Goal: Task Accomplishment & Management: Use online tool/utility

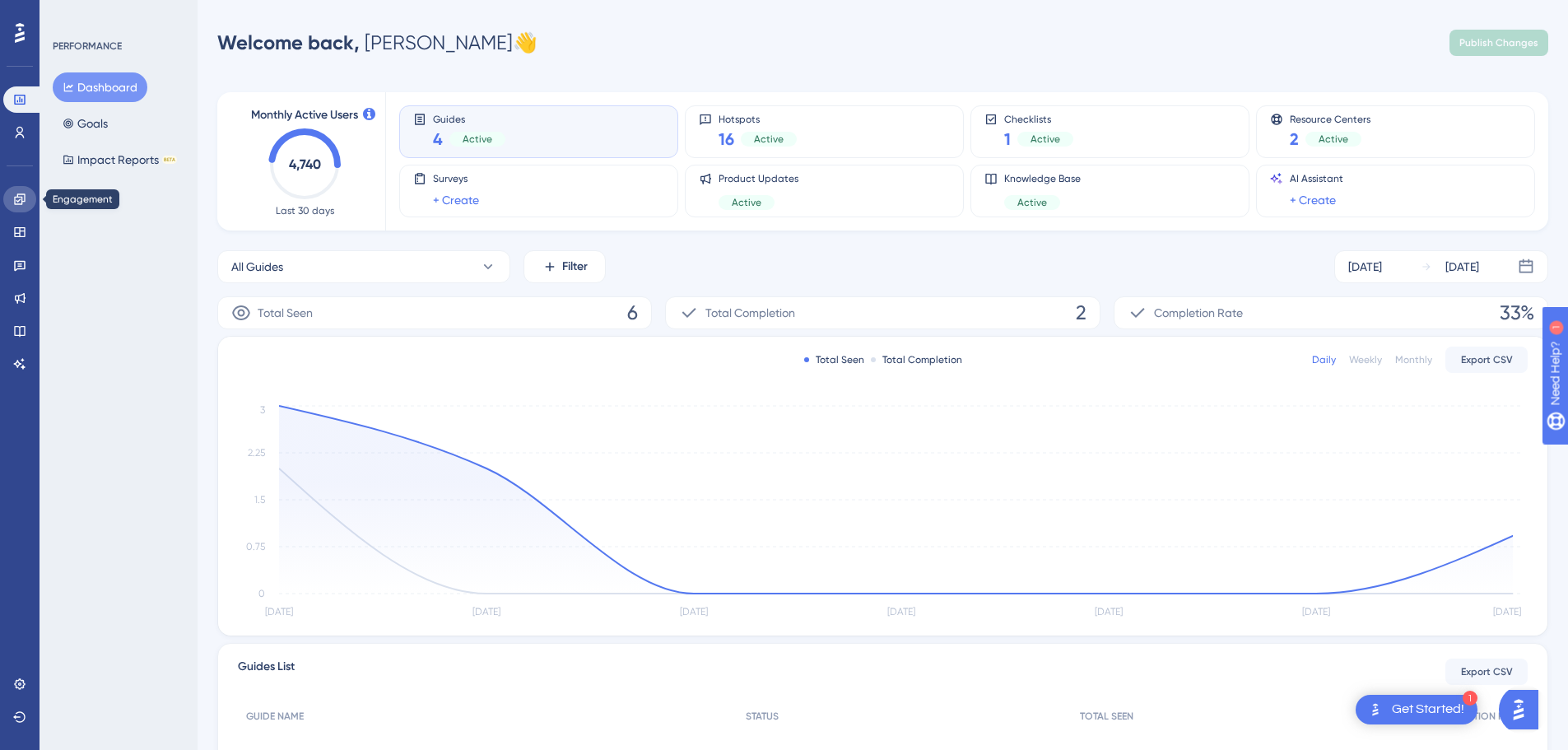
click at [18, 201] on icon at bounding box center [19, 199] width 11 height 11
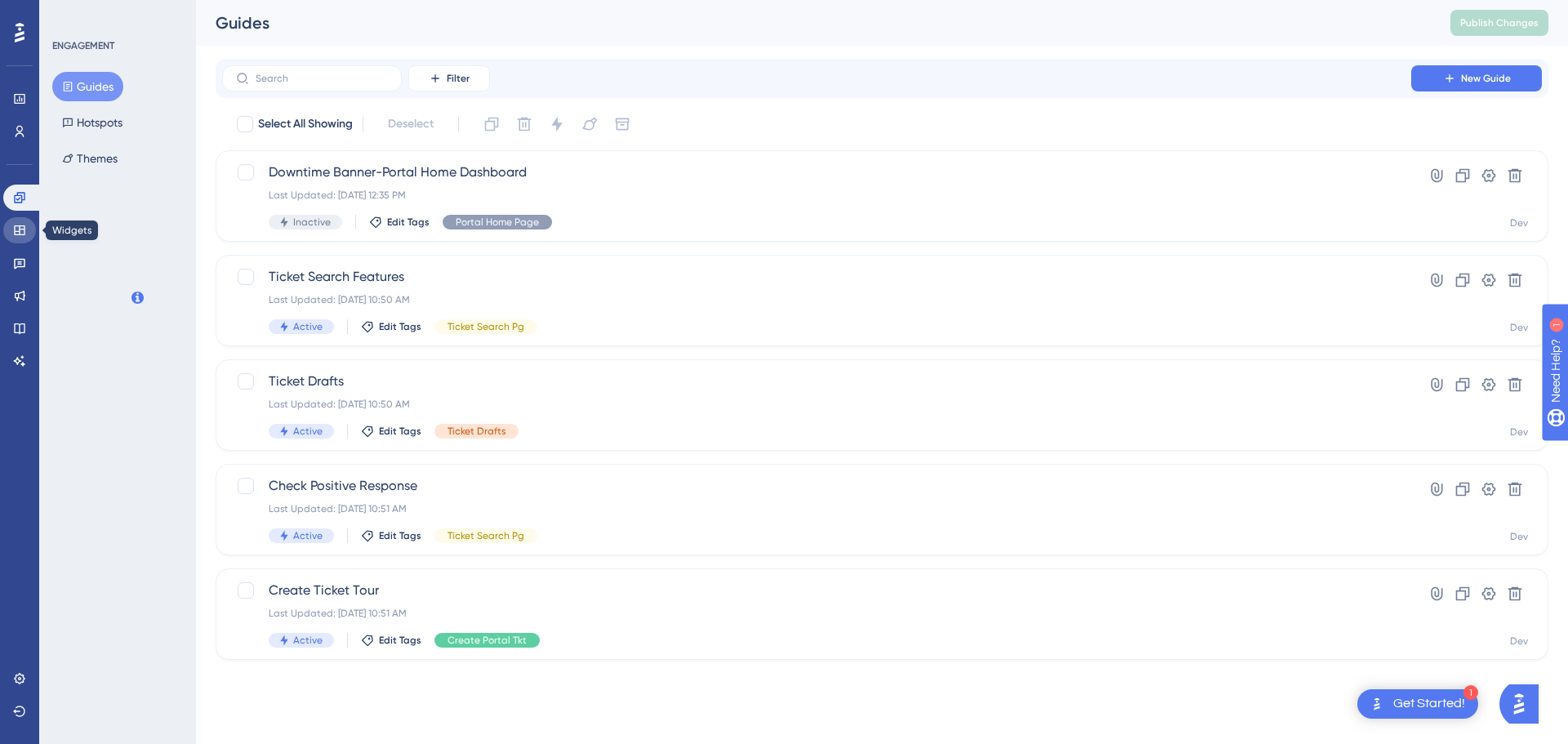
click at [10, 229] on link at bounding box center [19, 230] width 32 height 26
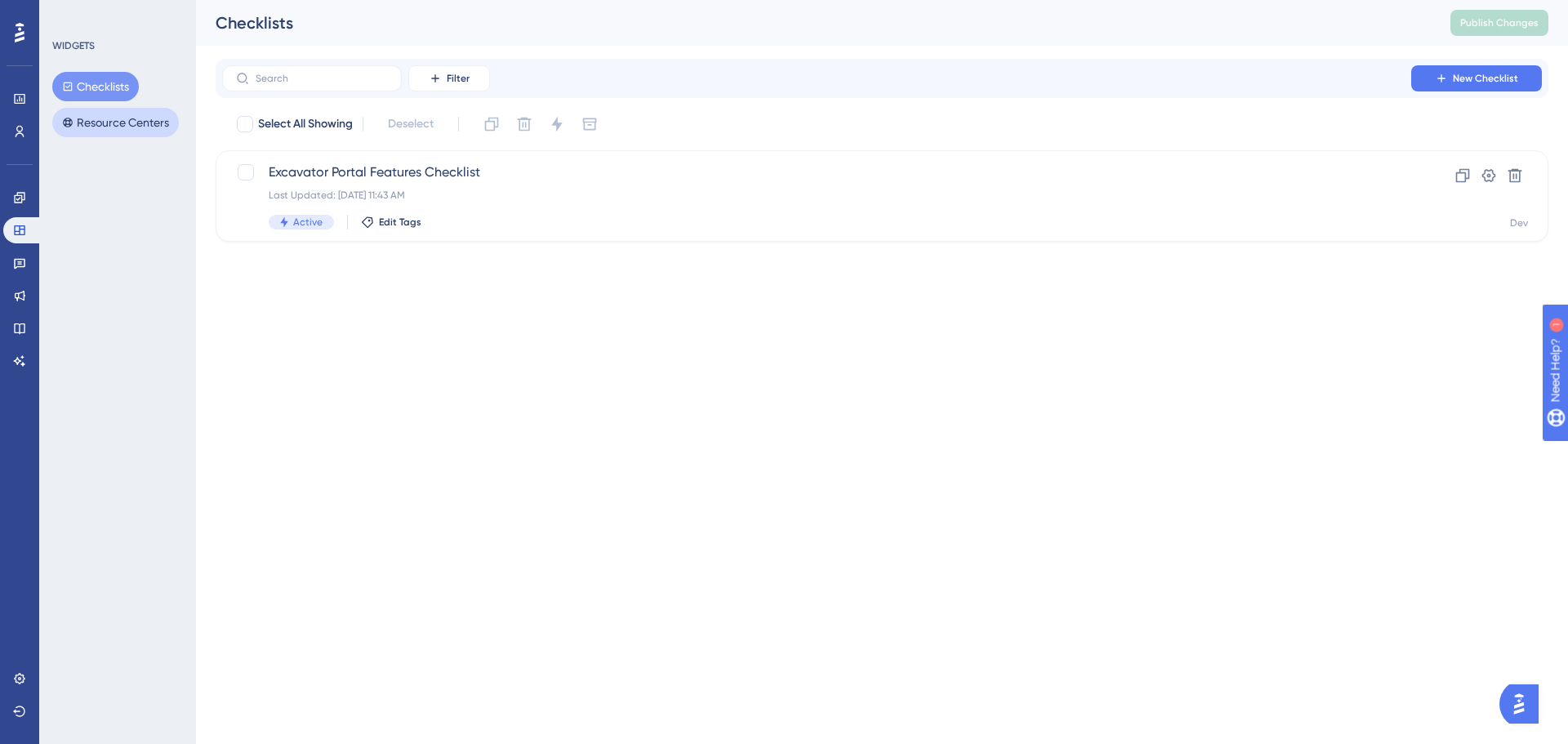
click at [89, 129] on button "Resource Centers" at bounding box center [116, 122] width 127 height 29
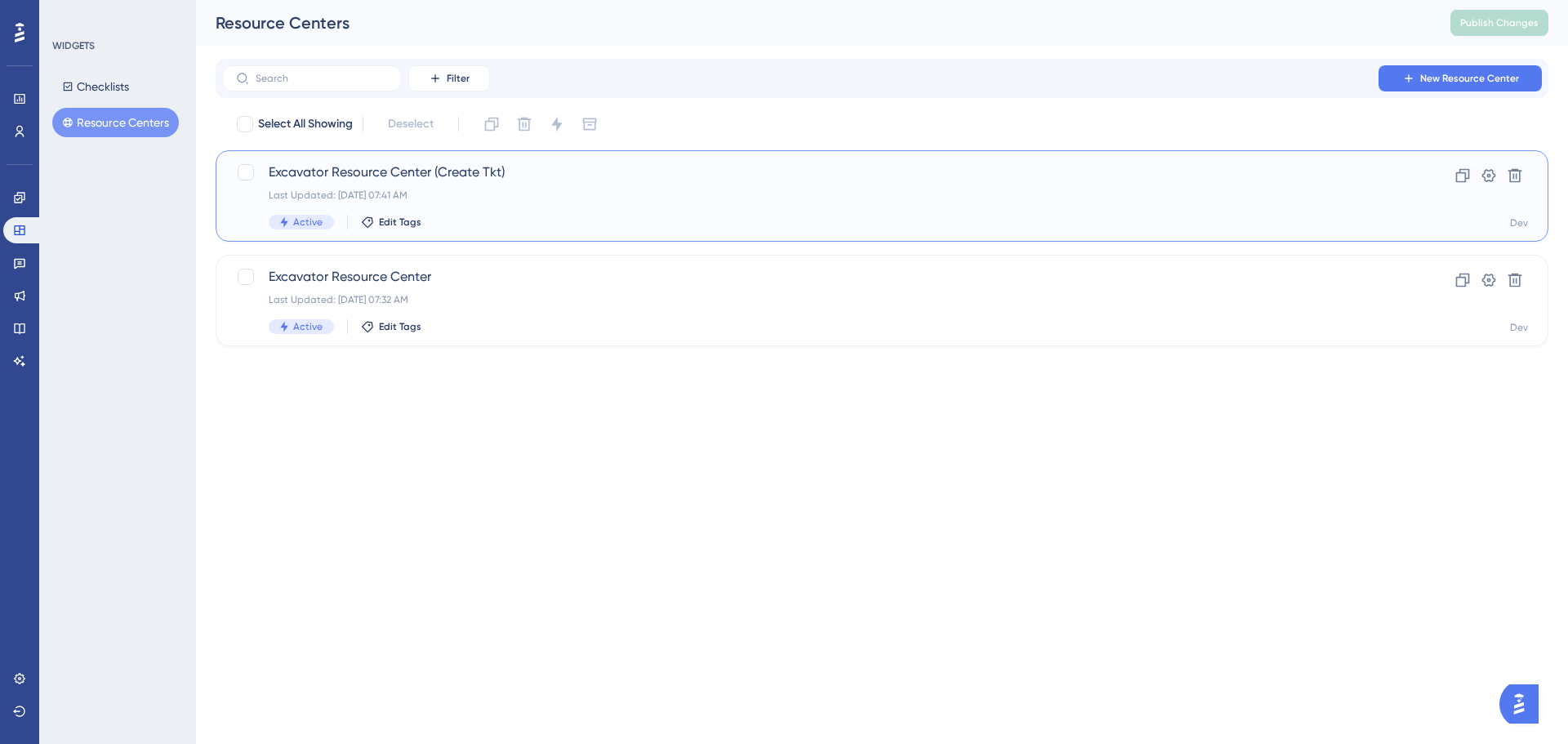
click at [377, 169] on span "Excavator Resource Center (Create Tkt)" at bounding box center [817, 172] width 1097 height 19
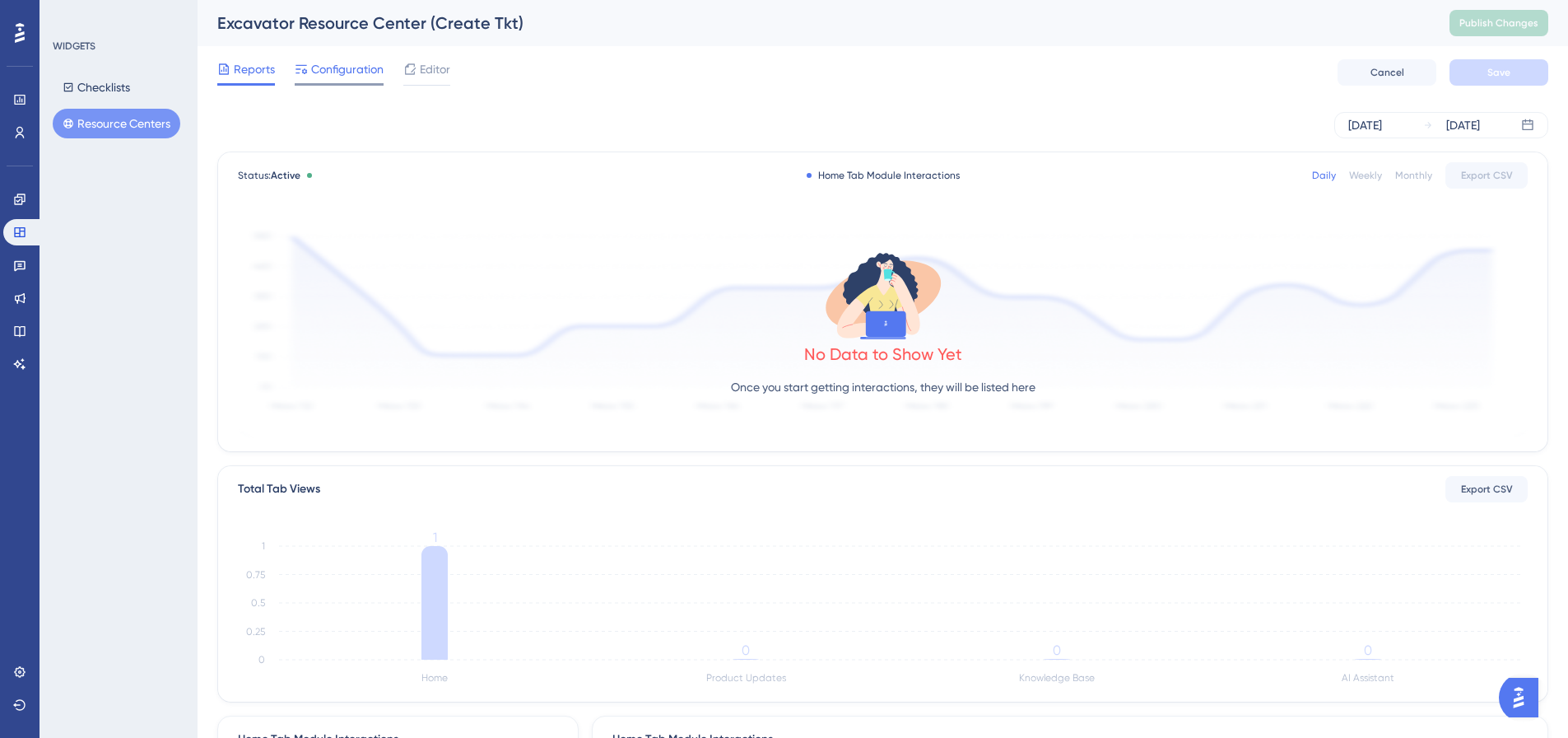
click at [319, 63] on span "Configuration" at bounding box center [347, 69] width 72 height 19
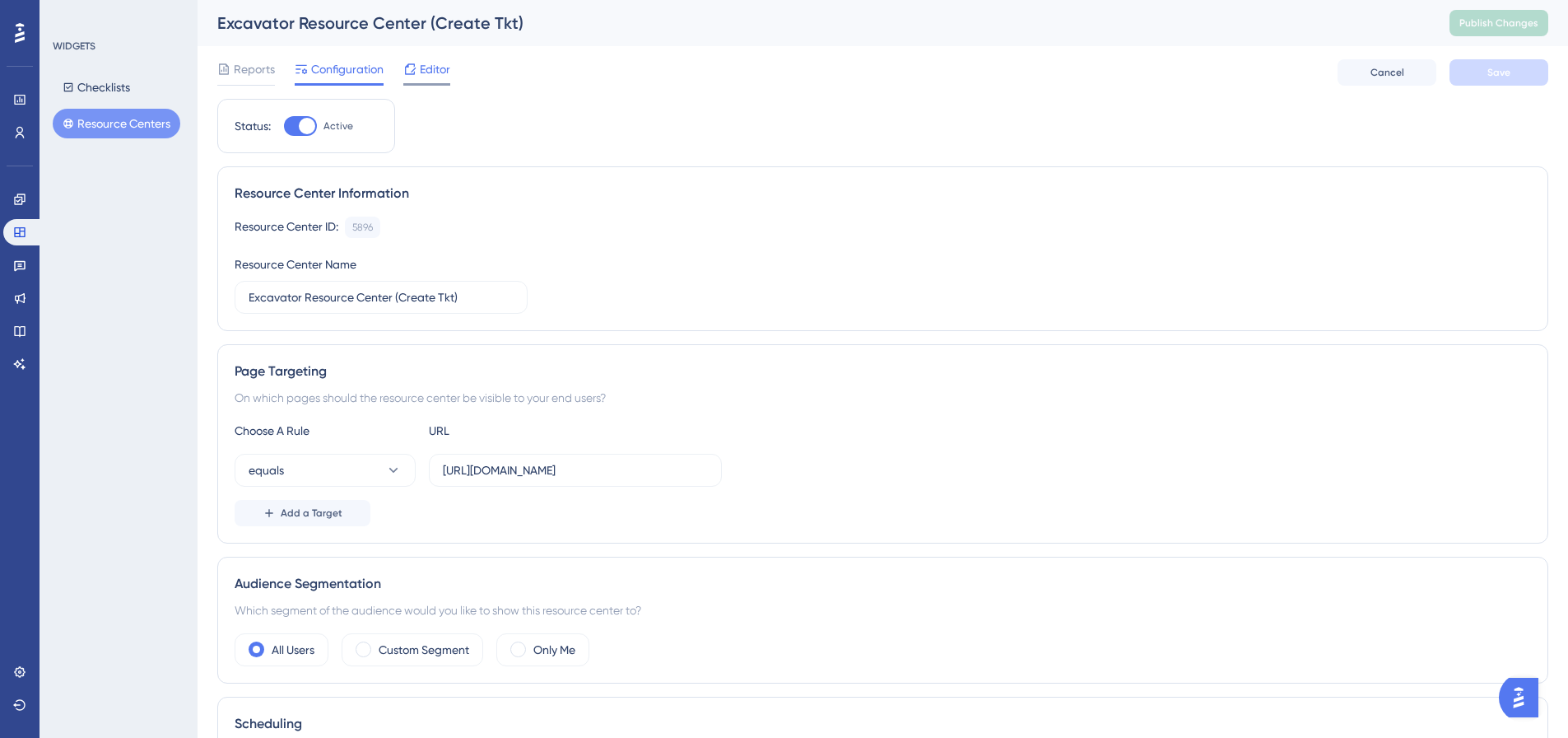
click at [427, 68] on span "Editor" at bounding box center [434, 69] width 31 height 19
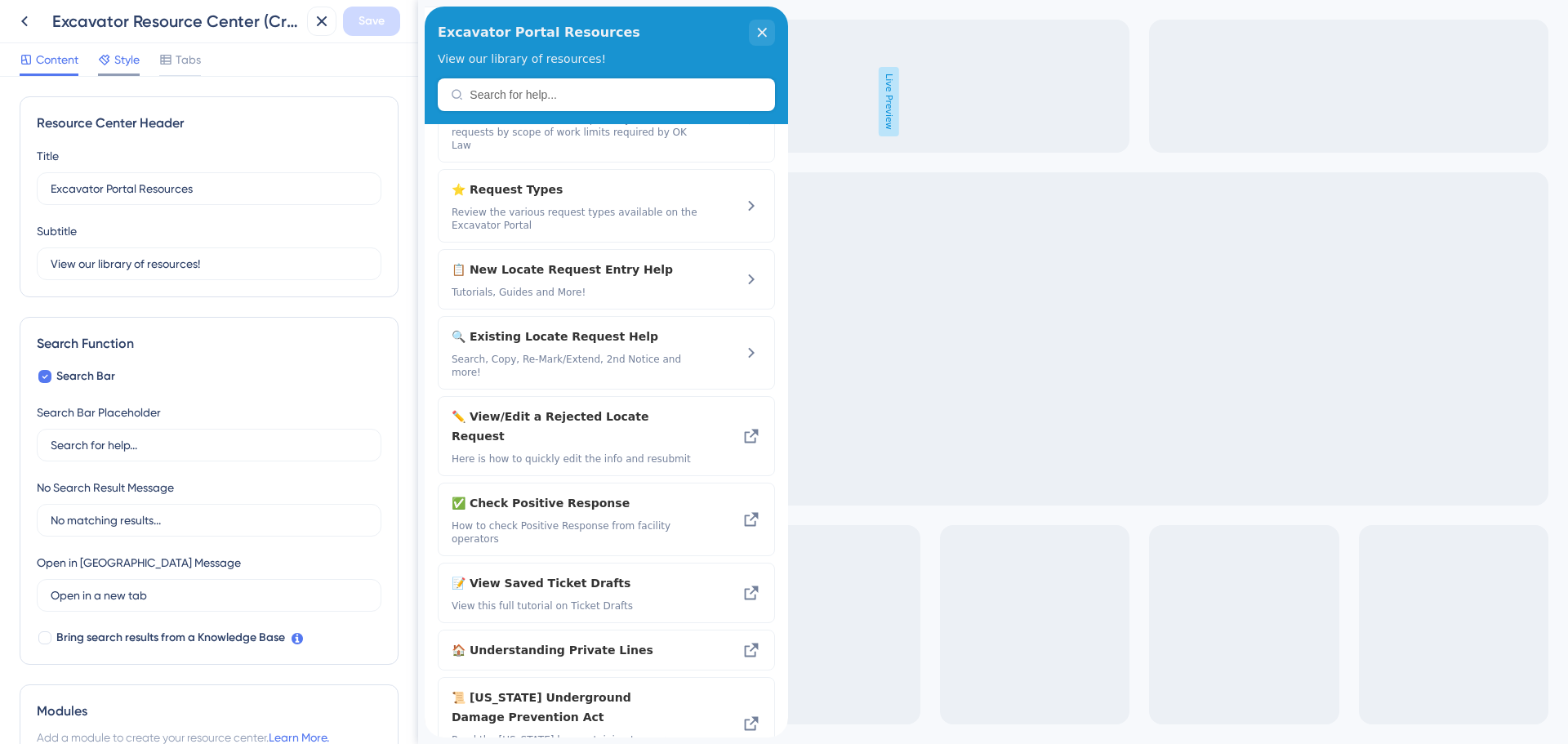
click at [111, 52] on div at bounding box center [104, 59] width 13 height 19
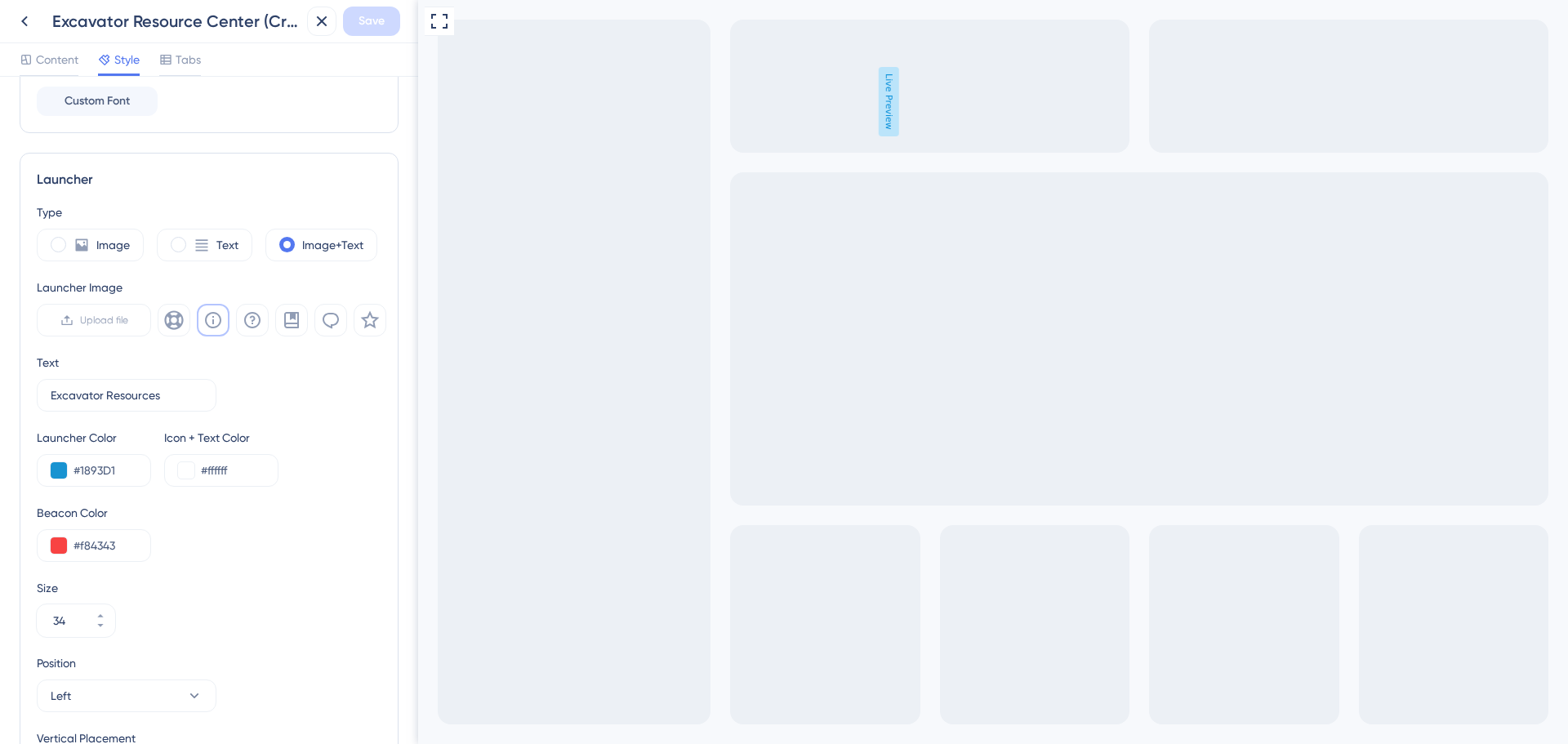
scroll to position [490, 0]
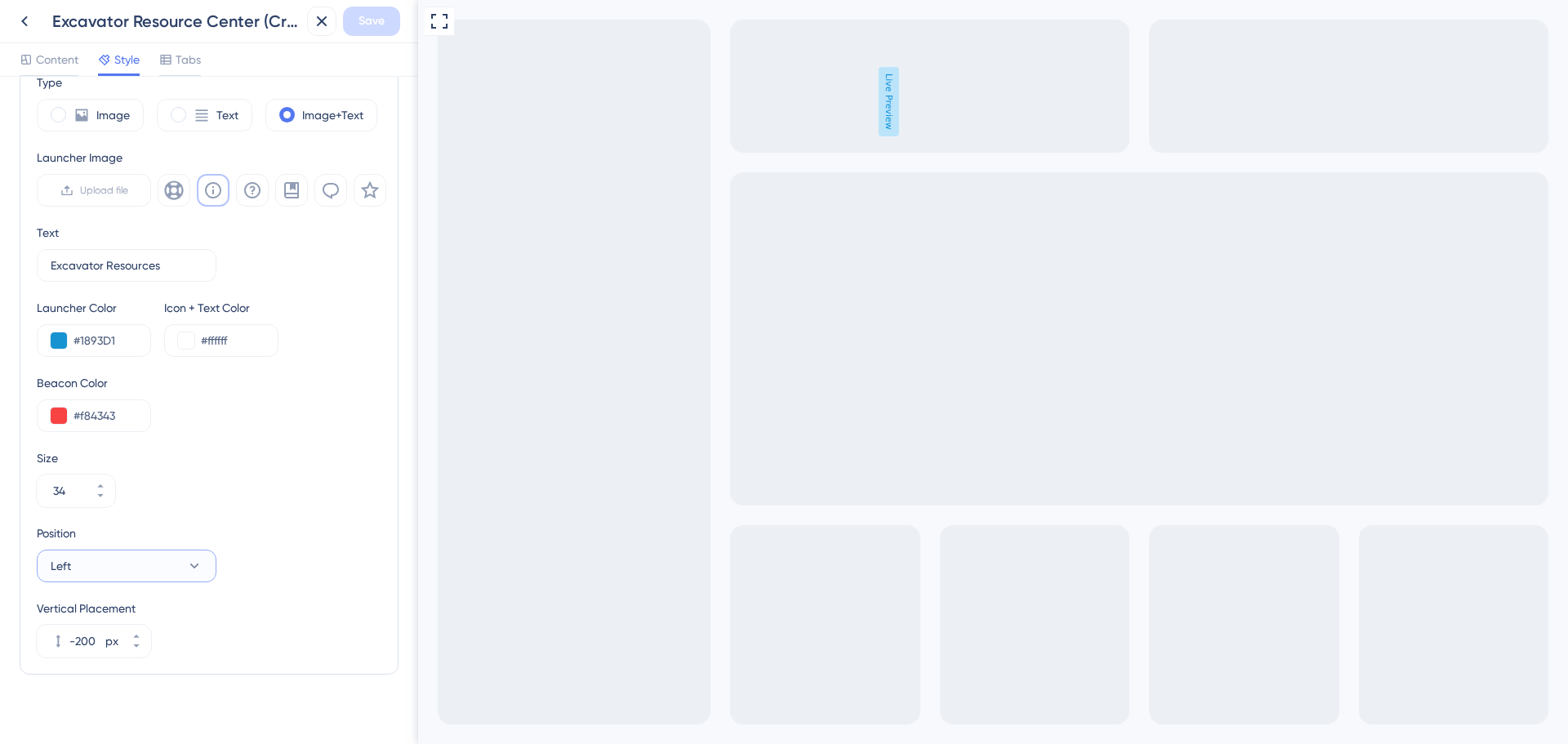
click at [81, 568] on button "Left" at bounding box center [126, 565] width 180 height 32
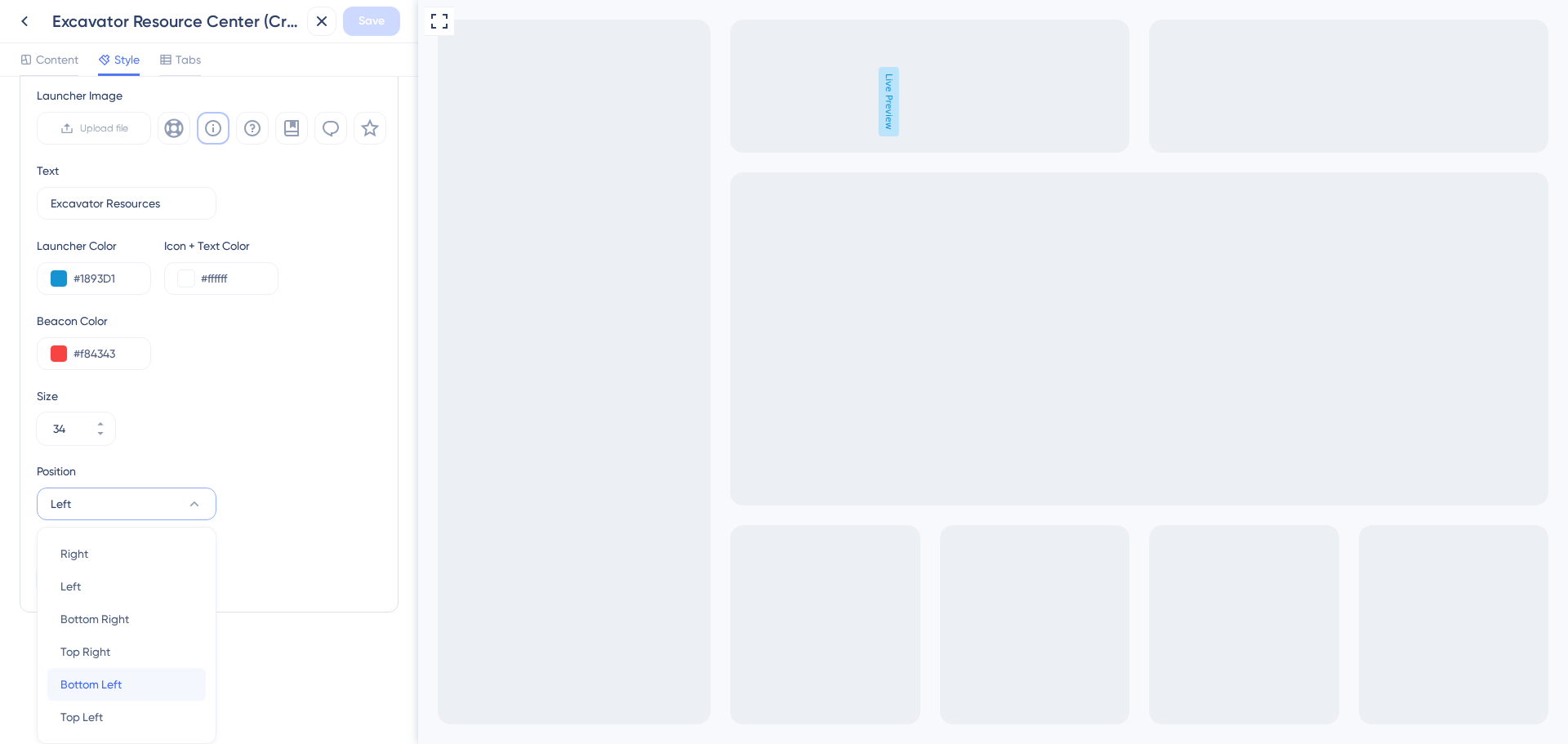
click at [86, 690] on span "Bottom Left" at bounding box center [91, 684] width 62 height 19
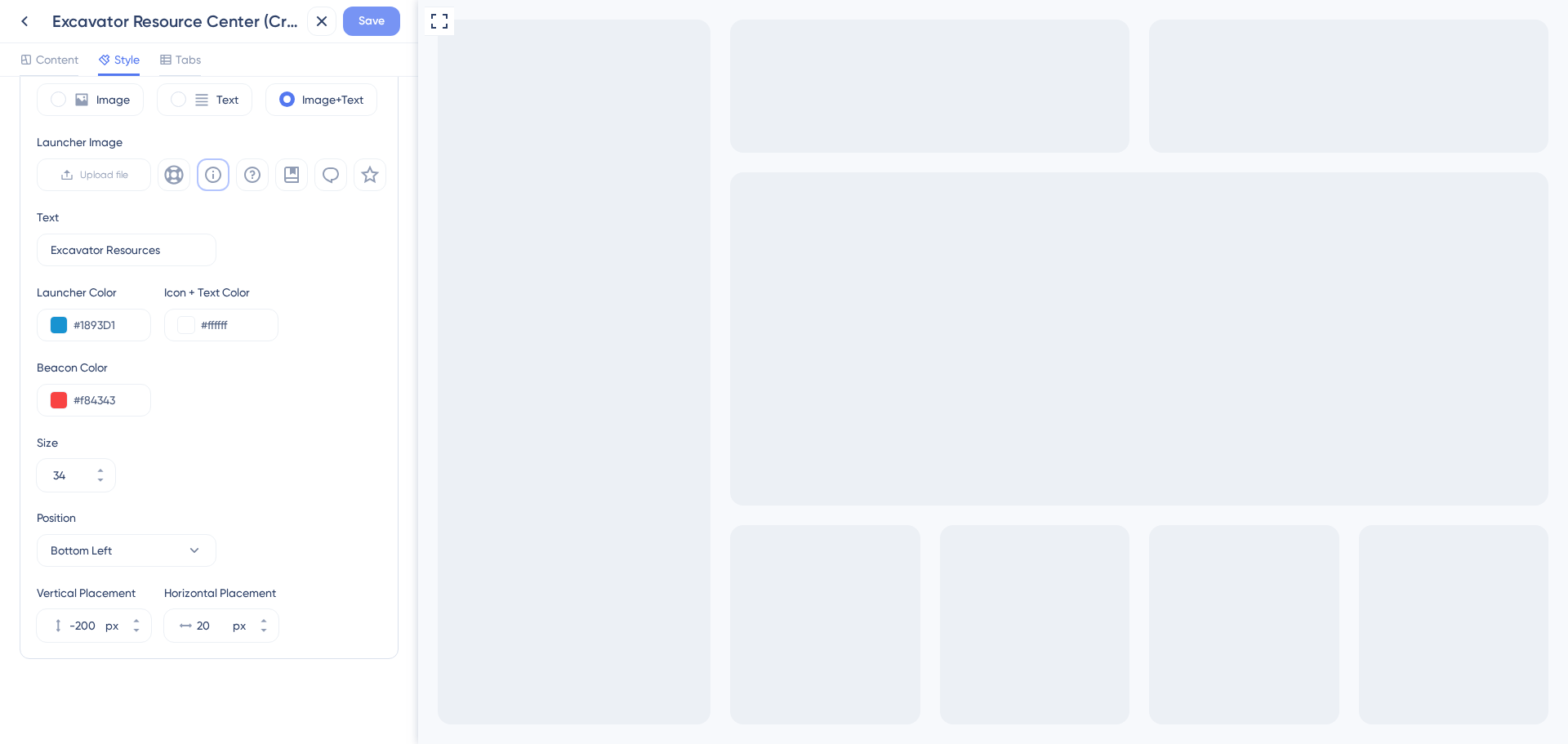
click at [375, 25] on span "Save" at bounding box center [371, 20] width 26 height 19
click at [29, 23] on icon at bounding box center [24, 20] width 19 height 19
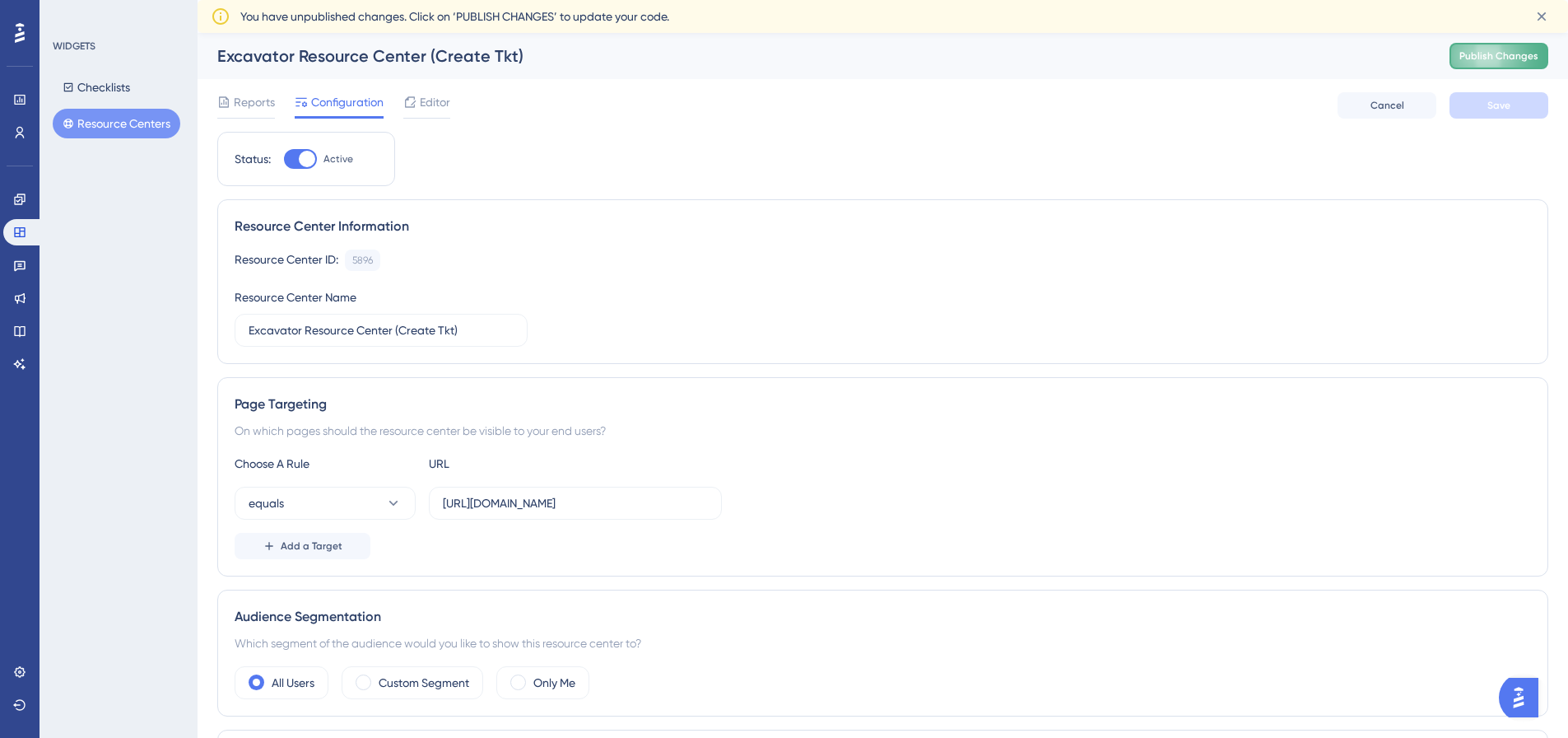
click at [1502, 54] on span "Publish Changes" at bounding box center [1498, 56] width 79 height 13
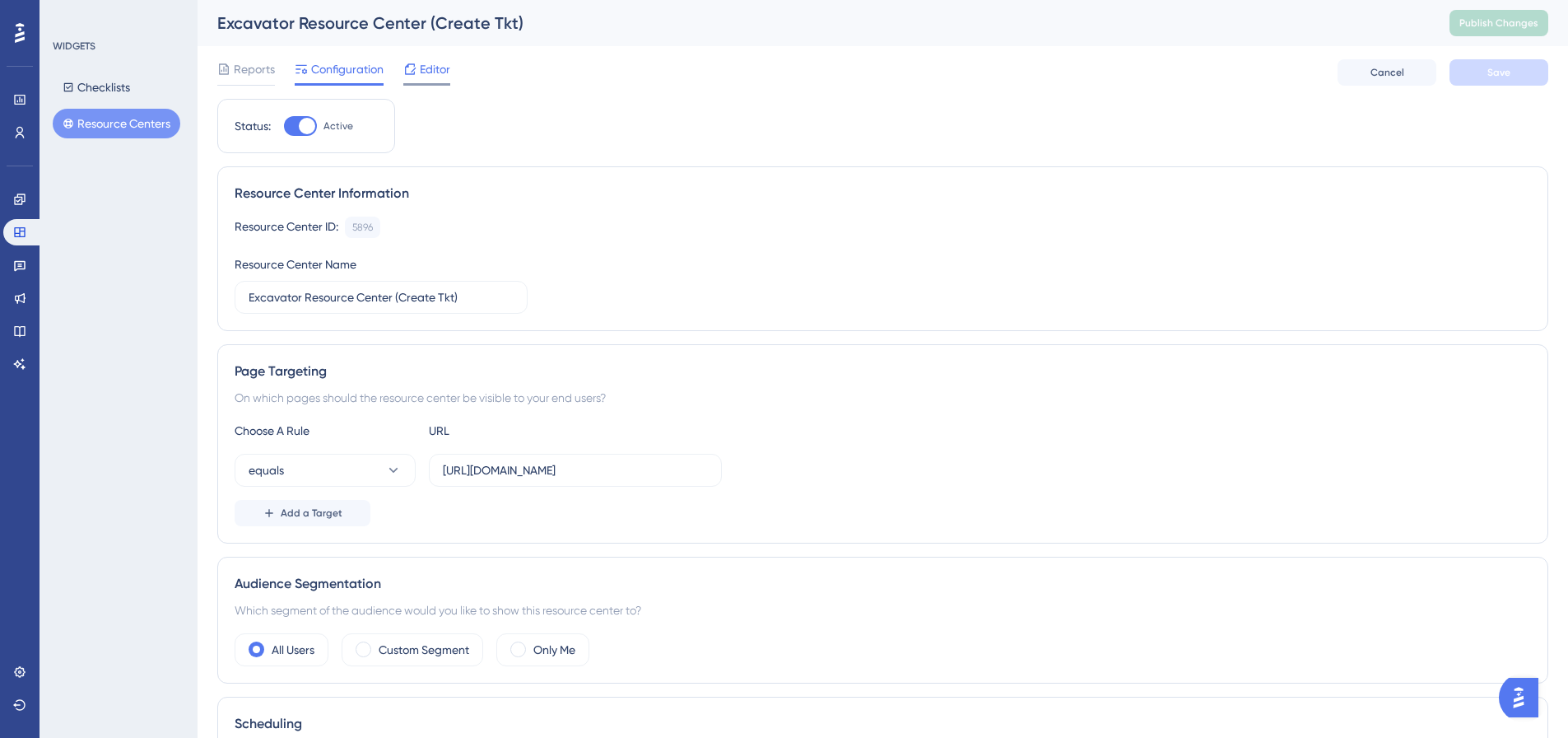
click at [422, 64] on span "Editor" at bounding box center [434, 69] width 31 height 19
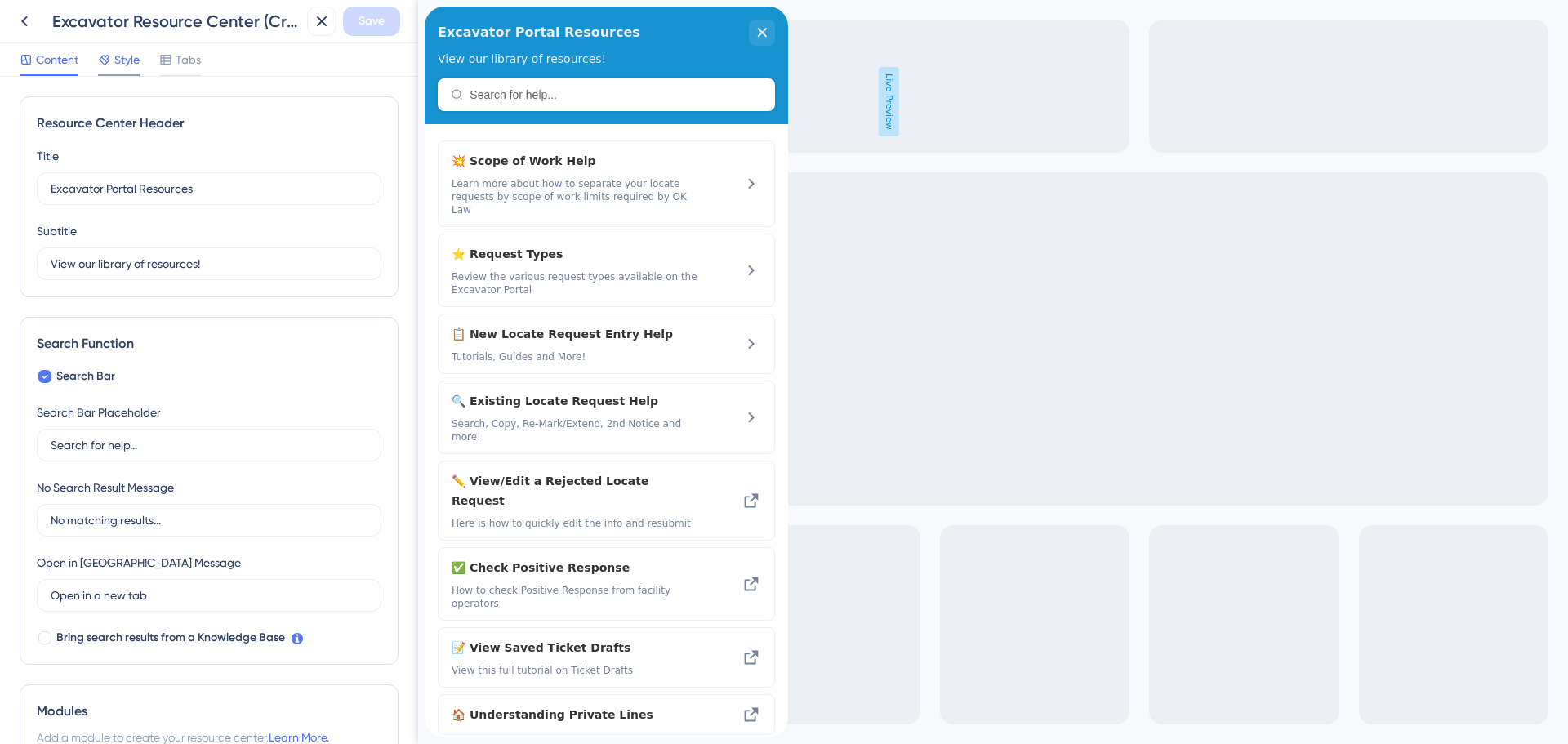
click at [121, 64] on span "Style" at bounding box center [127, 59] width 26 height 19
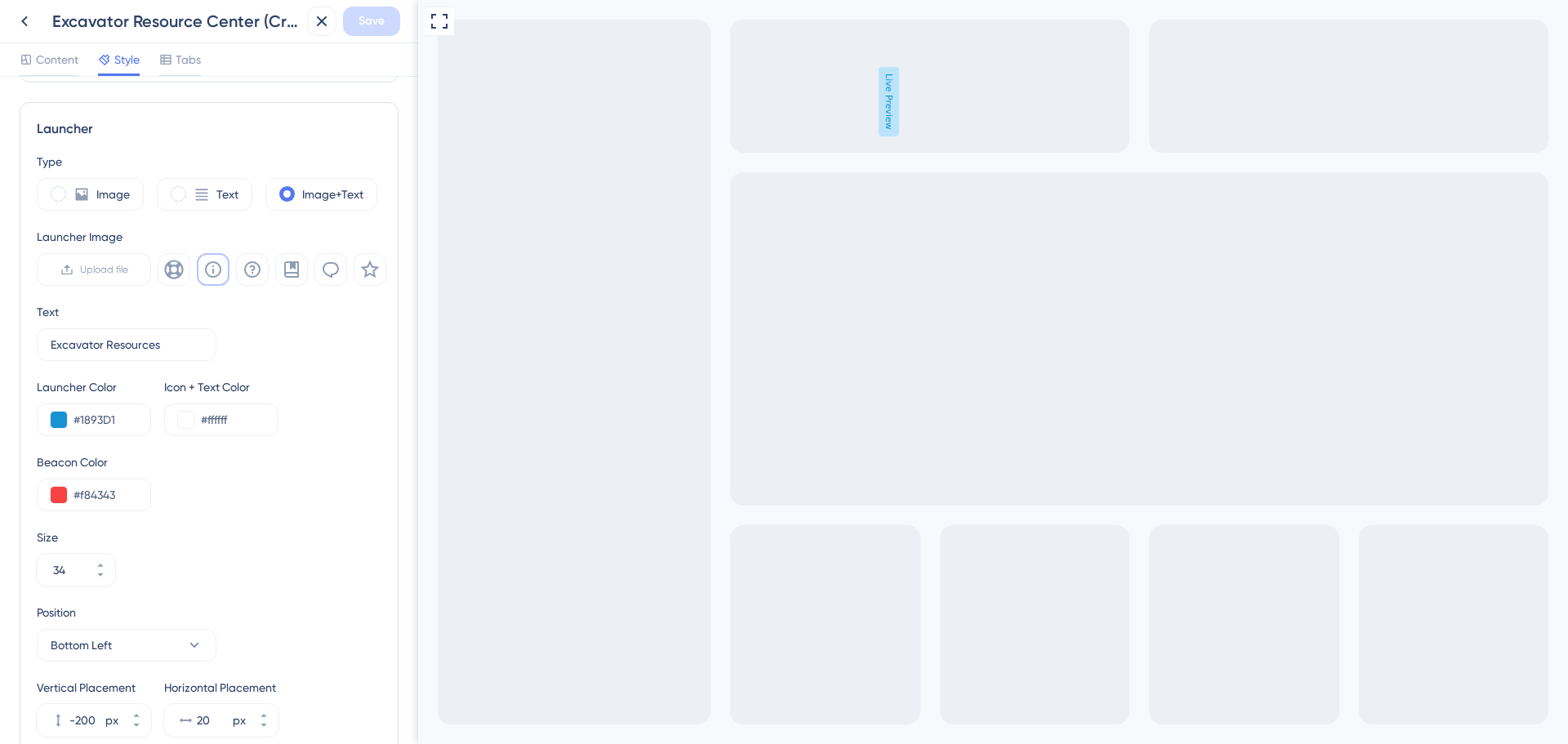
scroll to position [506, 0]
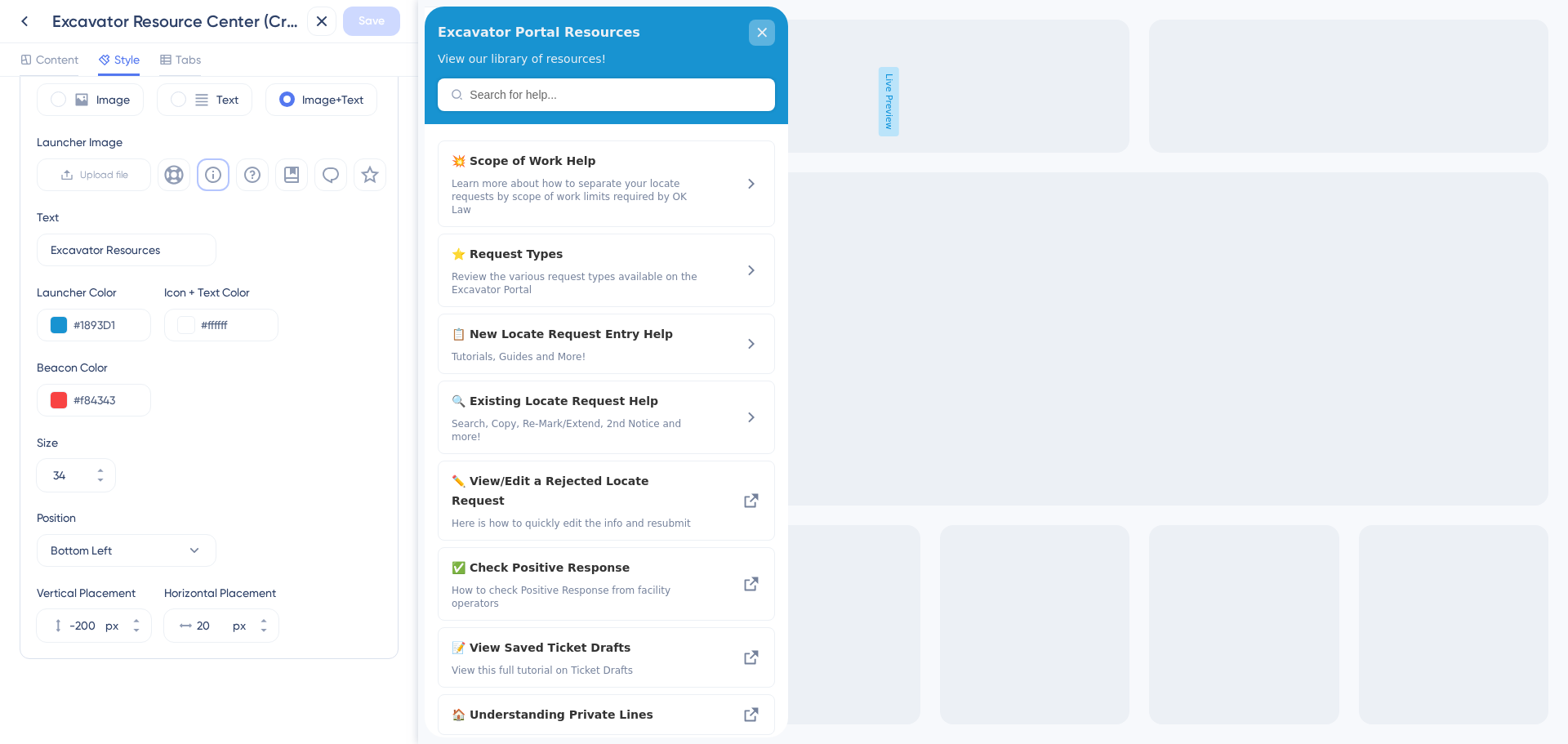
drag, startPoint x: 770, startPoint y: 27, endPoint x: 763, endPoint y: 47, distance: 21.2
click at [770, 27] on div "close resource center" at bounding box center [761, 32] width 26 height 26
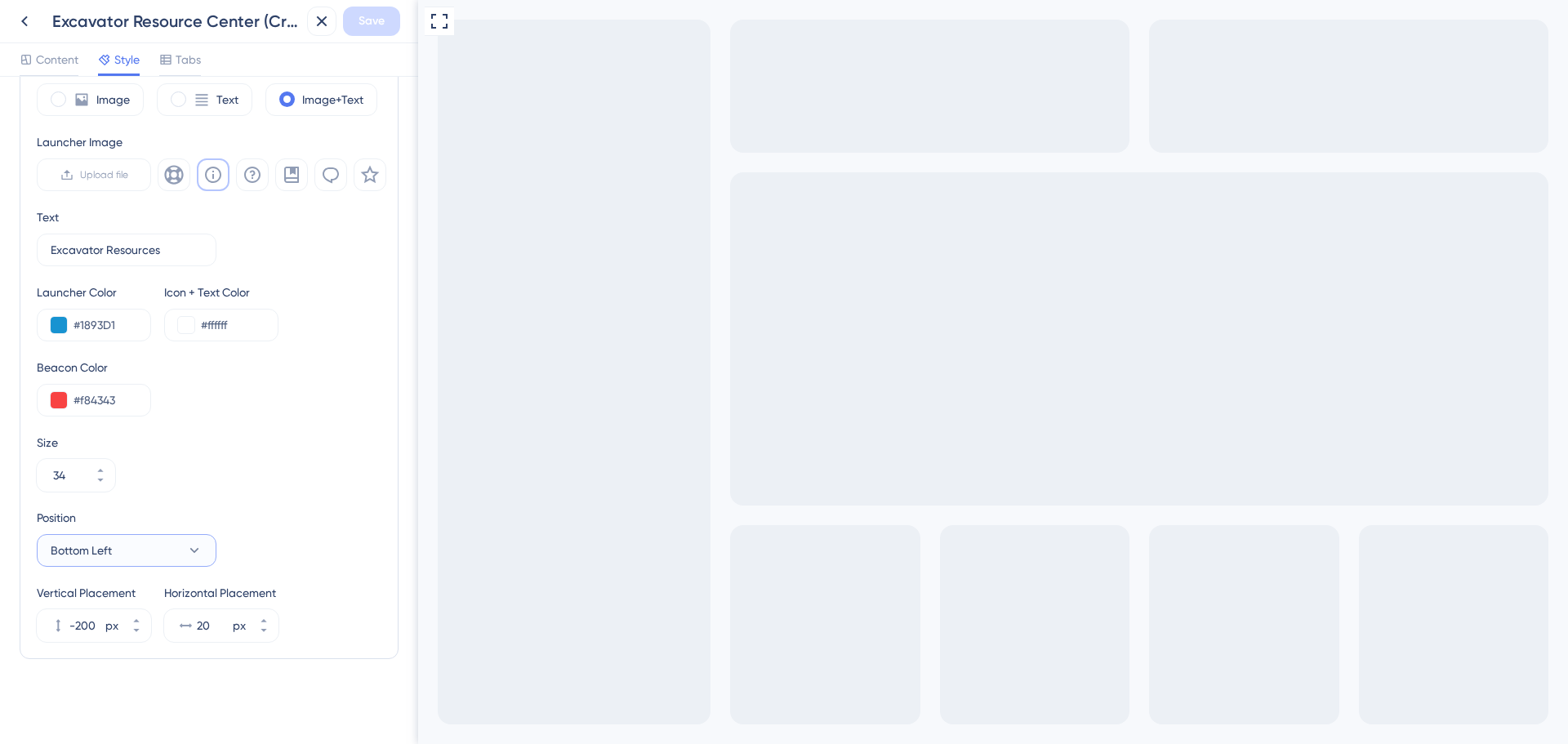
click at [166, 561] on button "Bottom Left" at bounding box center [126, 550] width 180 height 32
